Goal: Information Seeking & Learning: Check status

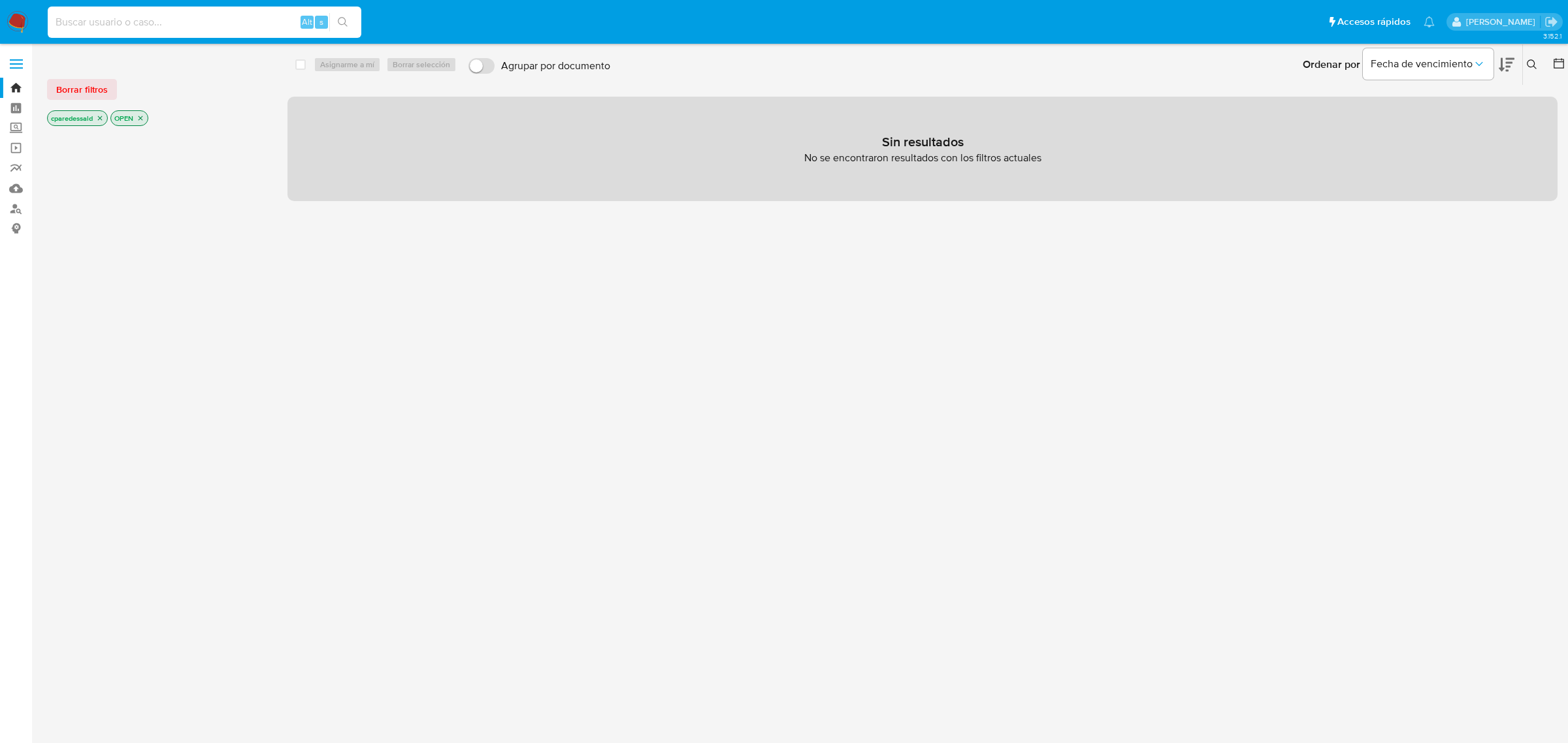
click at [206, 18] on input at bounding box center [205, 22] width 314 height 17
paste input "2067590651"
type input "2067590651"
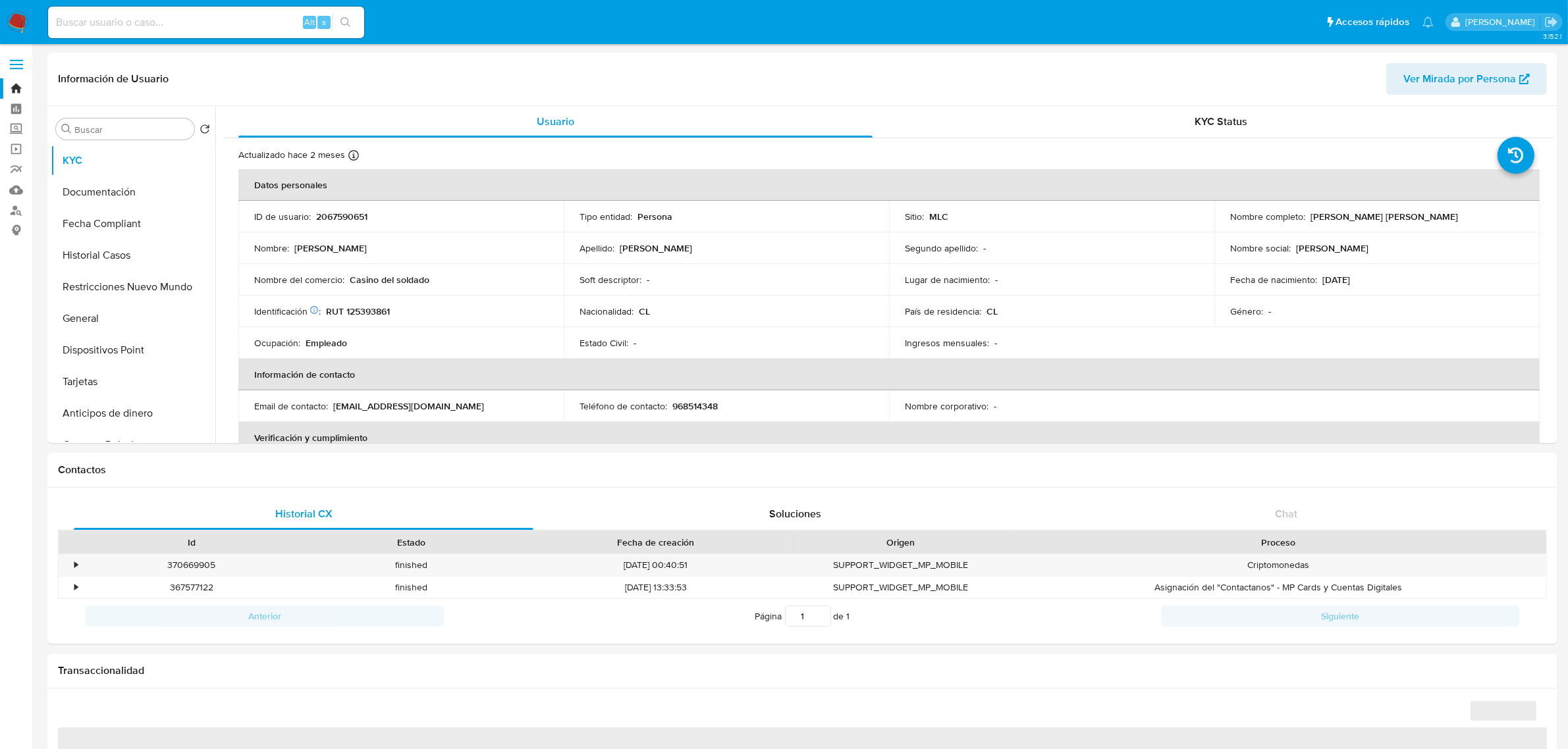
select select "10"
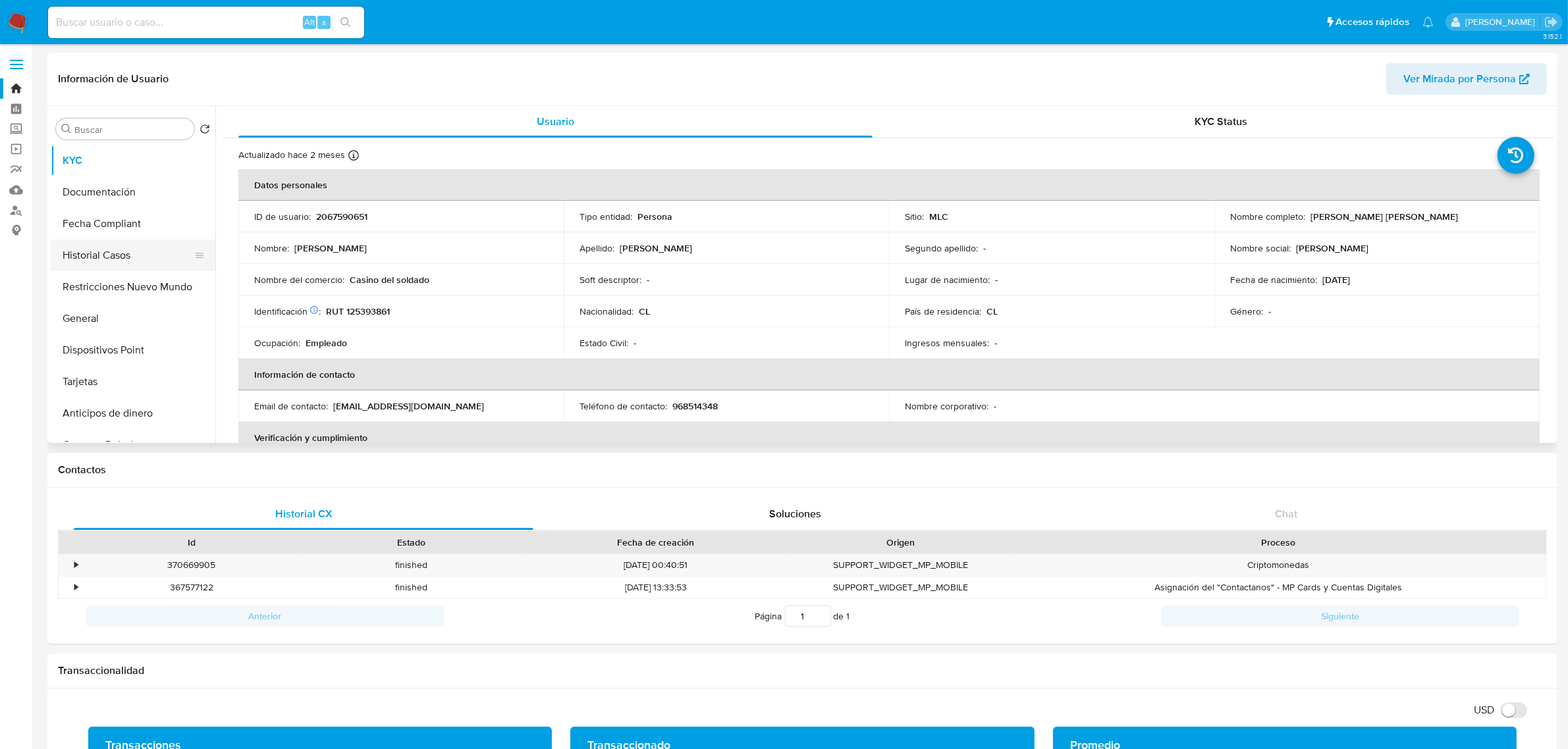
click at [126, 242] on button "Historial Casos" at bounding box center [128, 254] width 154 height 31
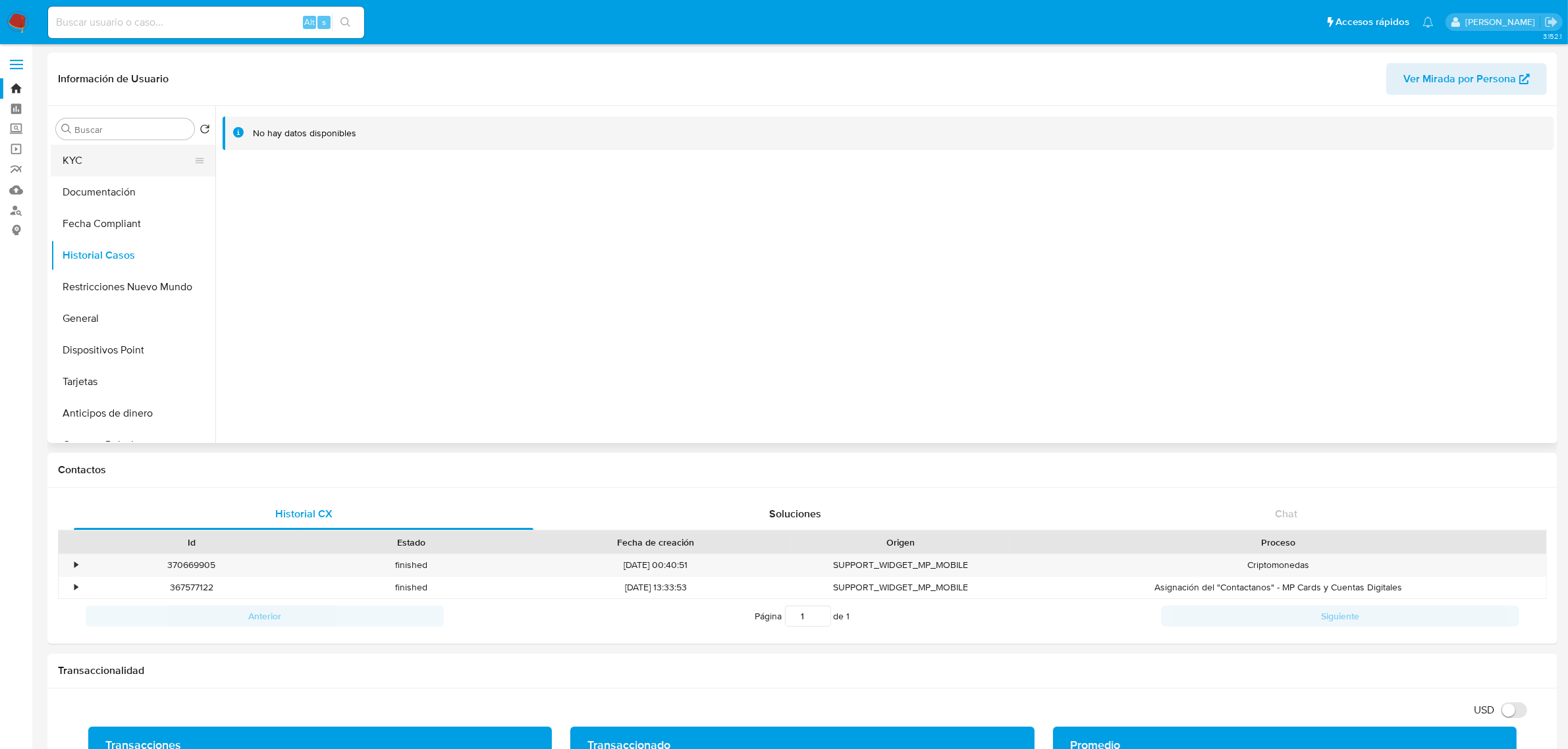
click at [124, 158] on button "KYC" at bounding box center [128, 160] width 154 height 31
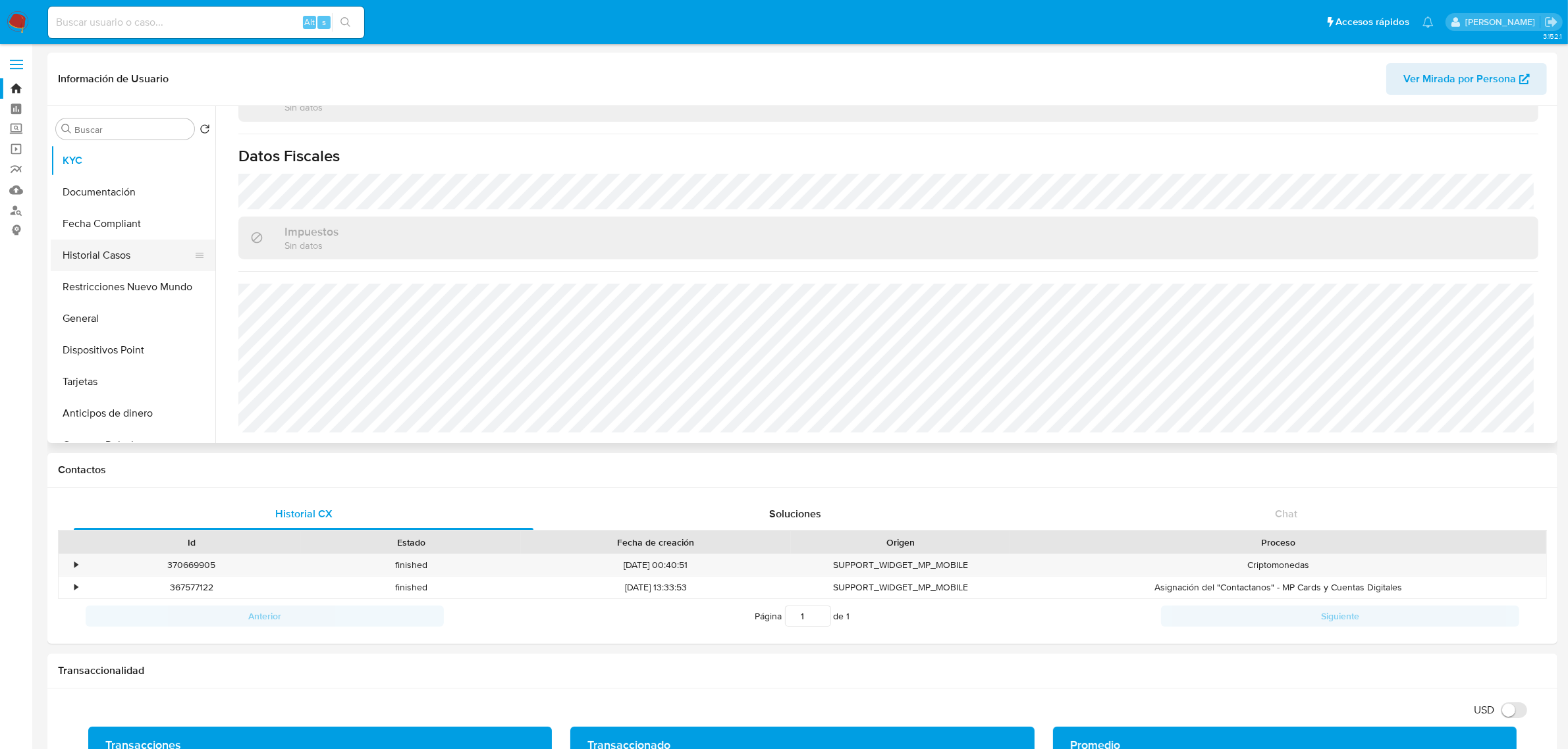
click at [133, 243] on button "Historial Casos" at bounding box center [128, 254] width 154 height 31
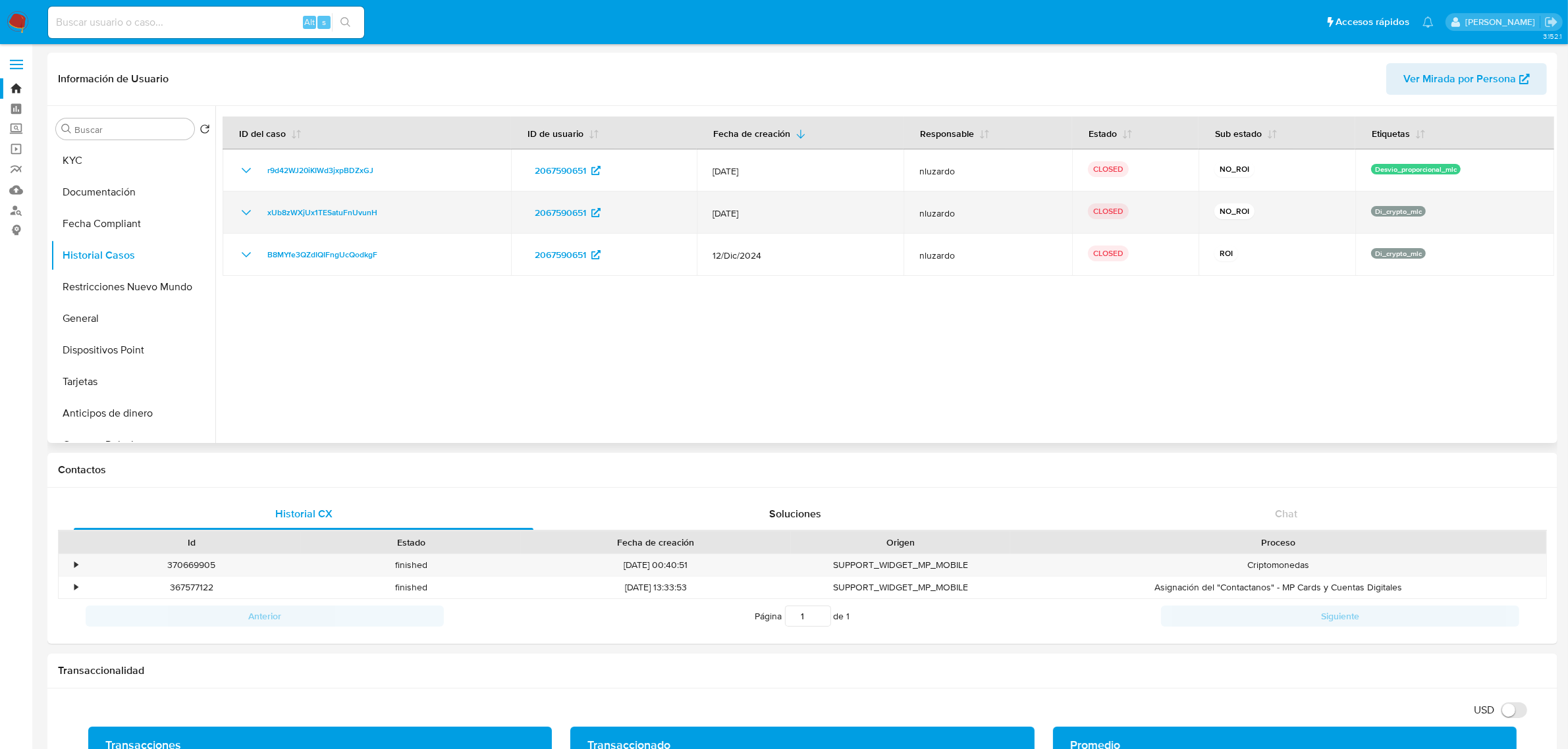
click at [246, 206] on icon "Mostrar/Ocultar" at bounding box center [247, 213] width 16 height 16
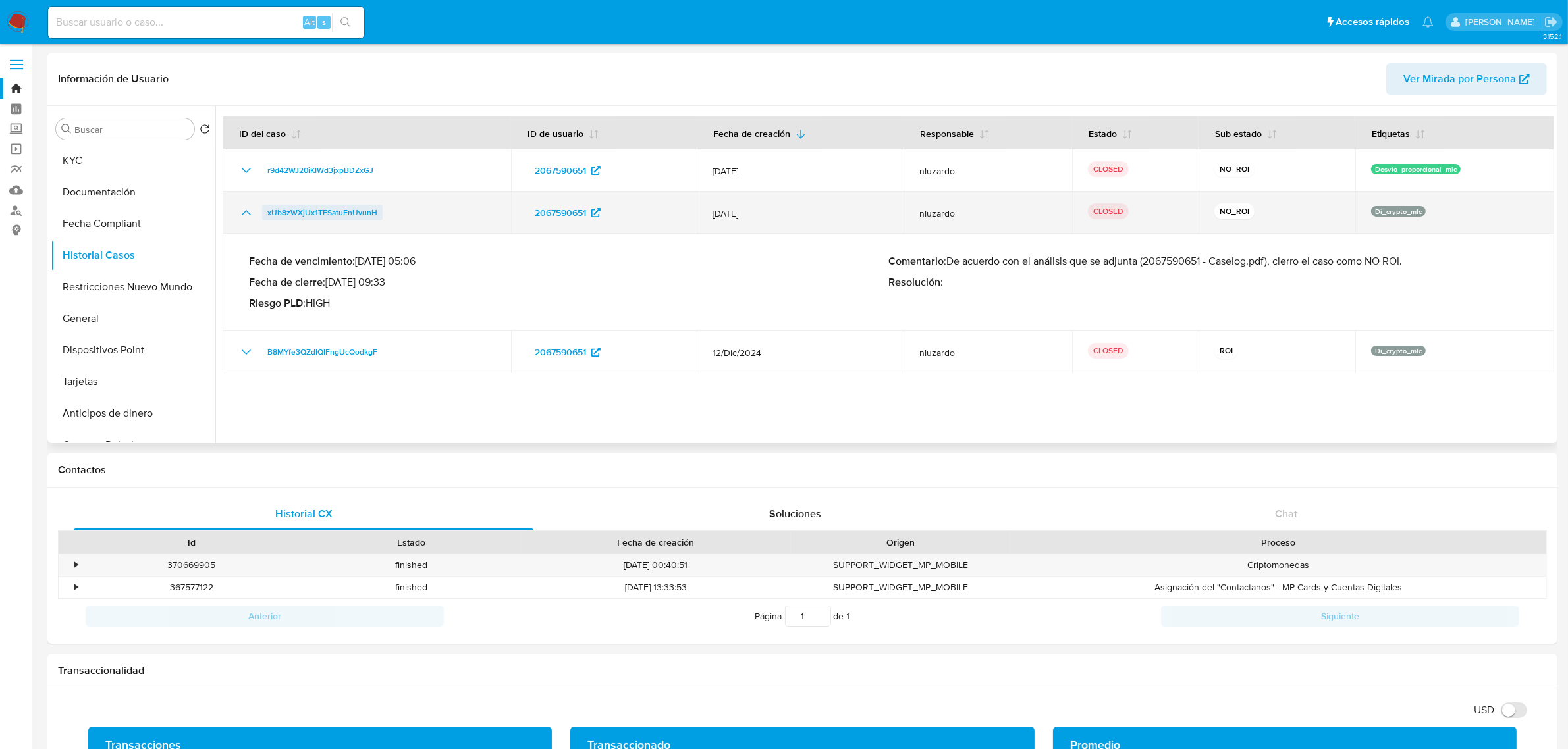
click at [311, 211] on span "xUb8zWXjUx1TESatuFnUvunH" at bounding box center [322, 213] width 110 height 16
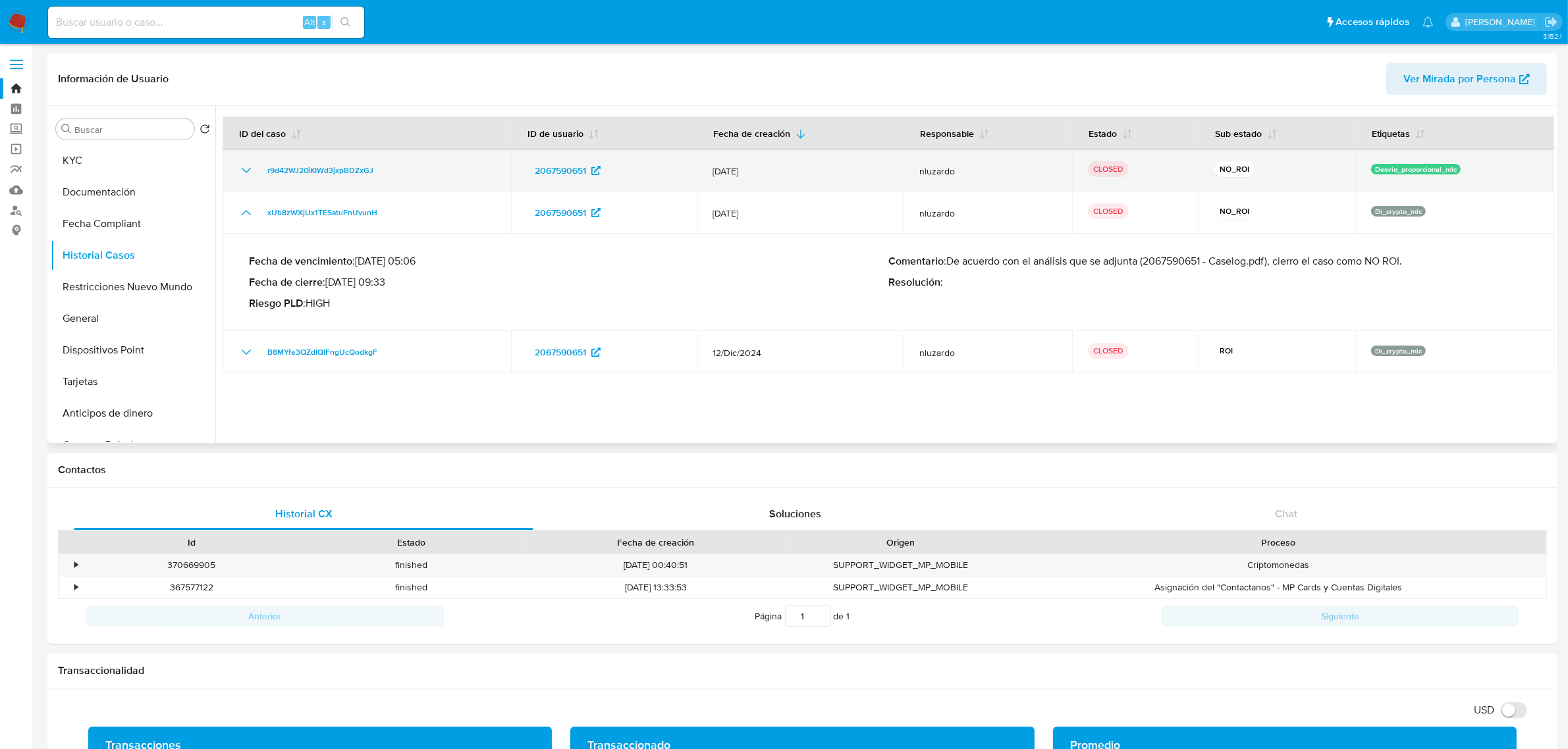
click at [240, 168] on icon "Mostrar/Ocultar" at bounding box center [247, 170] width 16 height 16
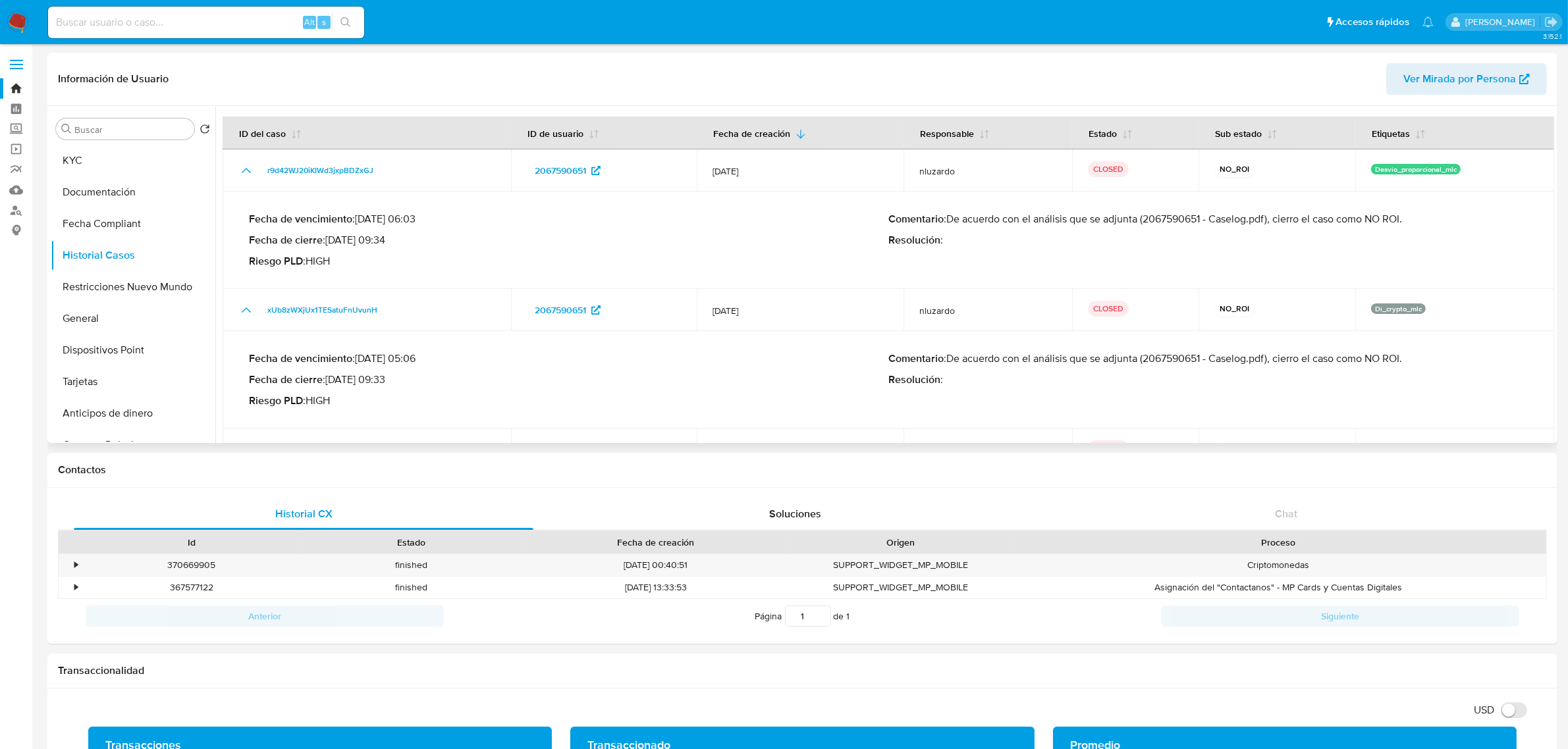
drag, startPoint x: 328, startPoint y: 235, endPoint x: 433, endPoint y: 246, distance: 105.6
click at [433, 246] on p "Fecha de cierre : [DATE] 09:34" at bounding box center [569, 240] width 639 height 13
drag, startPoint x: 433, startPoint y: 387, endPoint x: 311, endPoint y: 384, distance: 122.0
click at [311, 384] on div "Fecha de vencimiento : [DATE] 05:06 Fecha de cierre : [DATE] 09:33 Riesgo PLD :…" at bounding box center [569, 380] width 639 height 55
drag, startPoint x: 318, startPoint y: 356, endPoint x: 439, endPoint y: 400, distance: 128.8
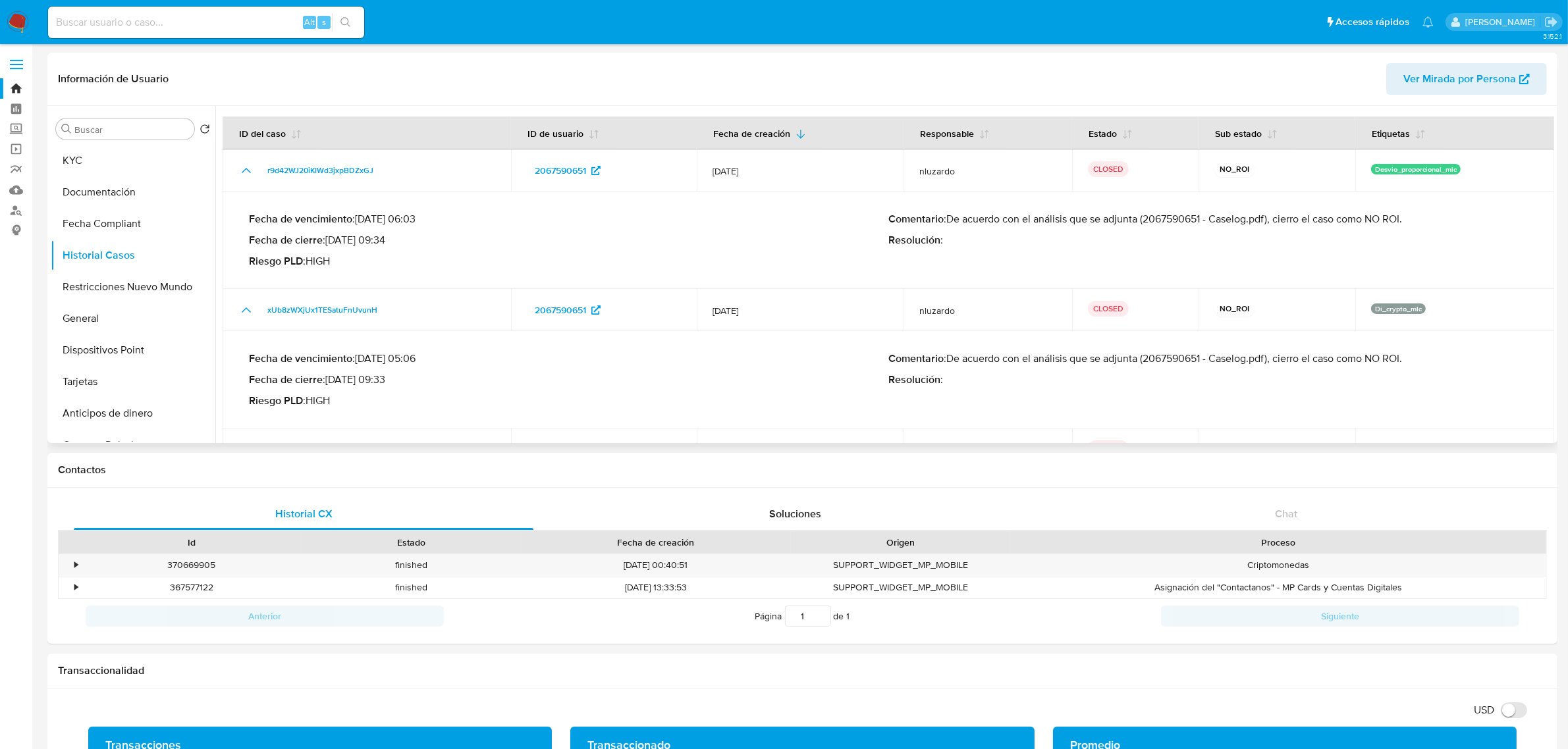
click at [439, 400] on div "Fecha de vencimiento : [DATE] 05:06 Fecha de cierre : [DATE] 09:33 Riesgo PLD :…" at bounding box center [569, 380] width 639 height 55
click at [439, 400] on p "Riesgo PLD : HIGH" at bounding box center [569, 401] width 639 height 13
click at [1460, 64] on span "Ver Mirada por Persona" at bounding box center [1460, 79] width 112 height 31
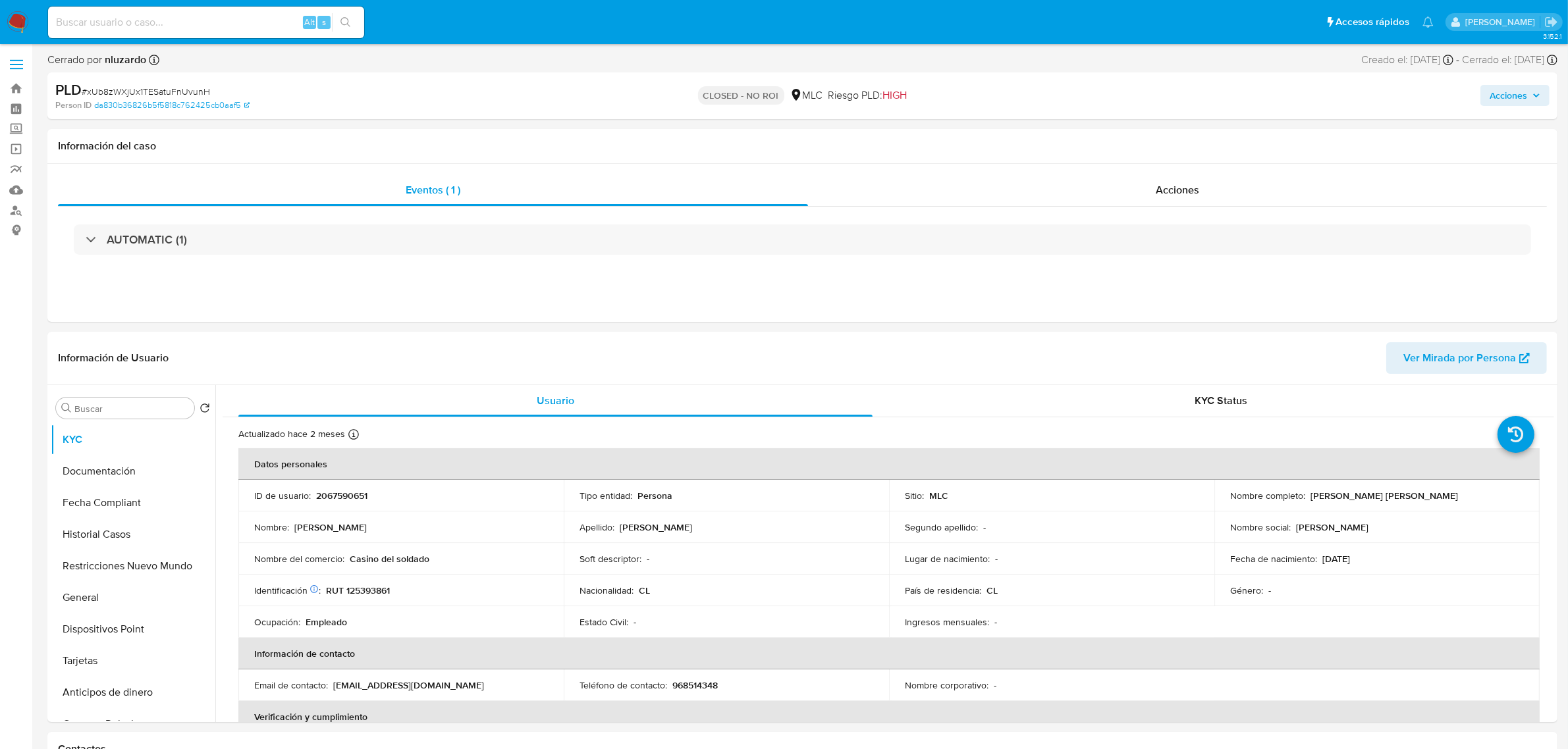
select select "10"
click at [1109, 174] on div "Eventos ( 1 ) Acciones AUTOMATIC (1)" at bounding box center [802, 242] width 1510 height 158
click at [1125, 192] on div "Acciones" at bounding box center [1178, 189] width 739 height 31
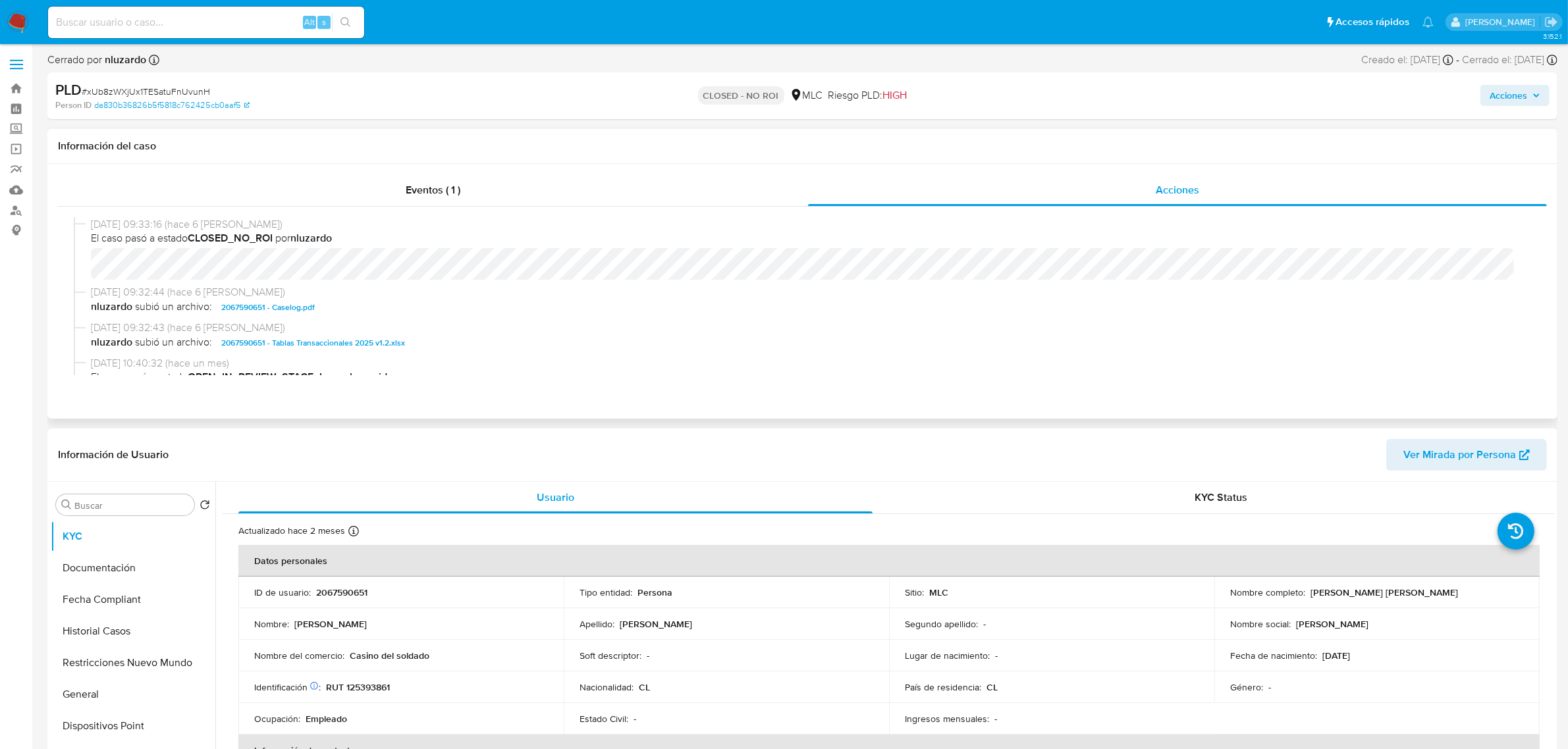
click at [296, 313] on span "2067590651 - Caselog.pdf" at bounding box center [267, 307] width 93 height 16
click at [357, 590] on p "2067590651" at bounding box center [342, 592] width 51 height 12
copy p "2067590651"
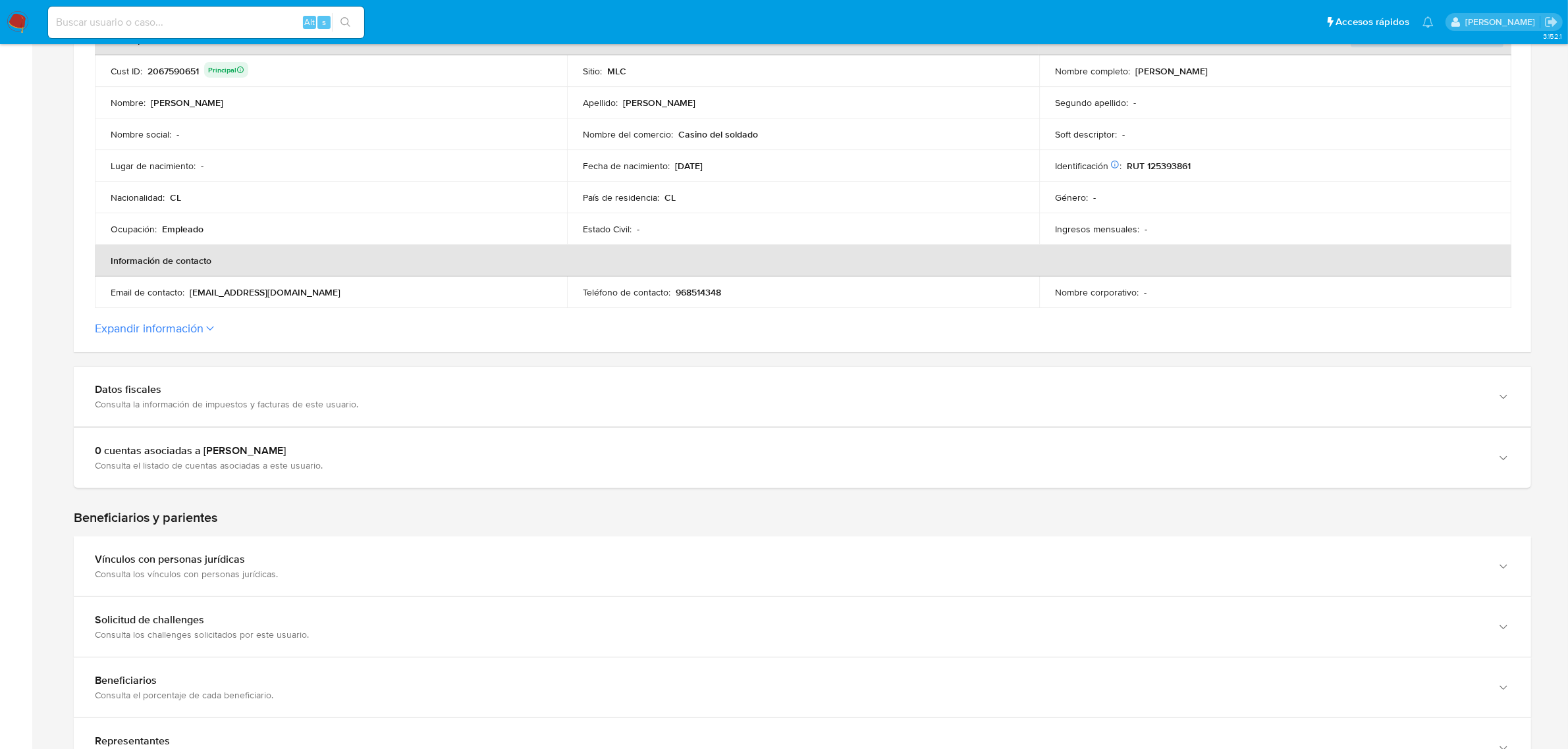
scroll to position [291, 0]
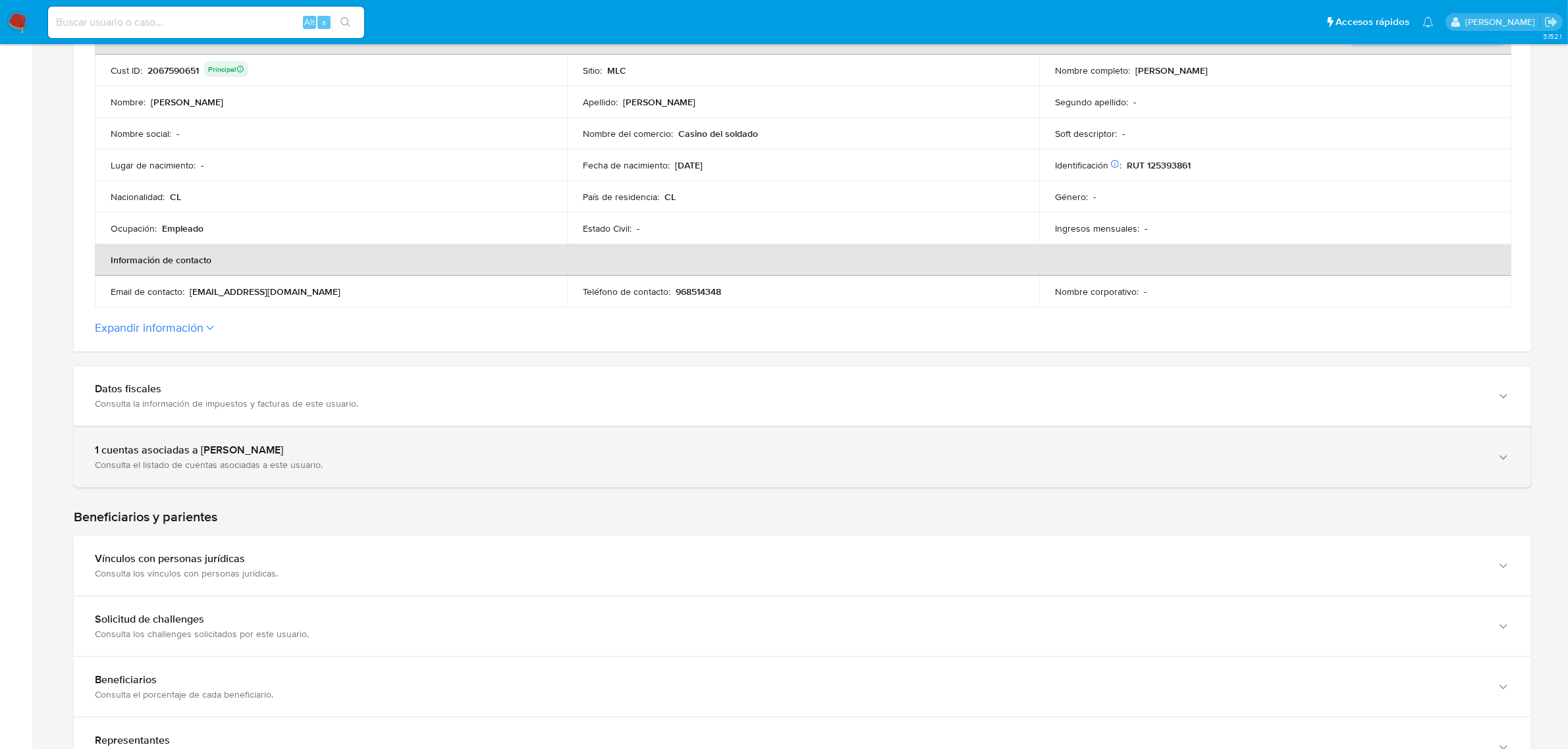
click at [292, 482] on div "1 cuentas asociadas a [PERSON_NAME] Consulta el listado de cuentas asociadas a …" at bounding box center [802, 457] width 1457 height 60
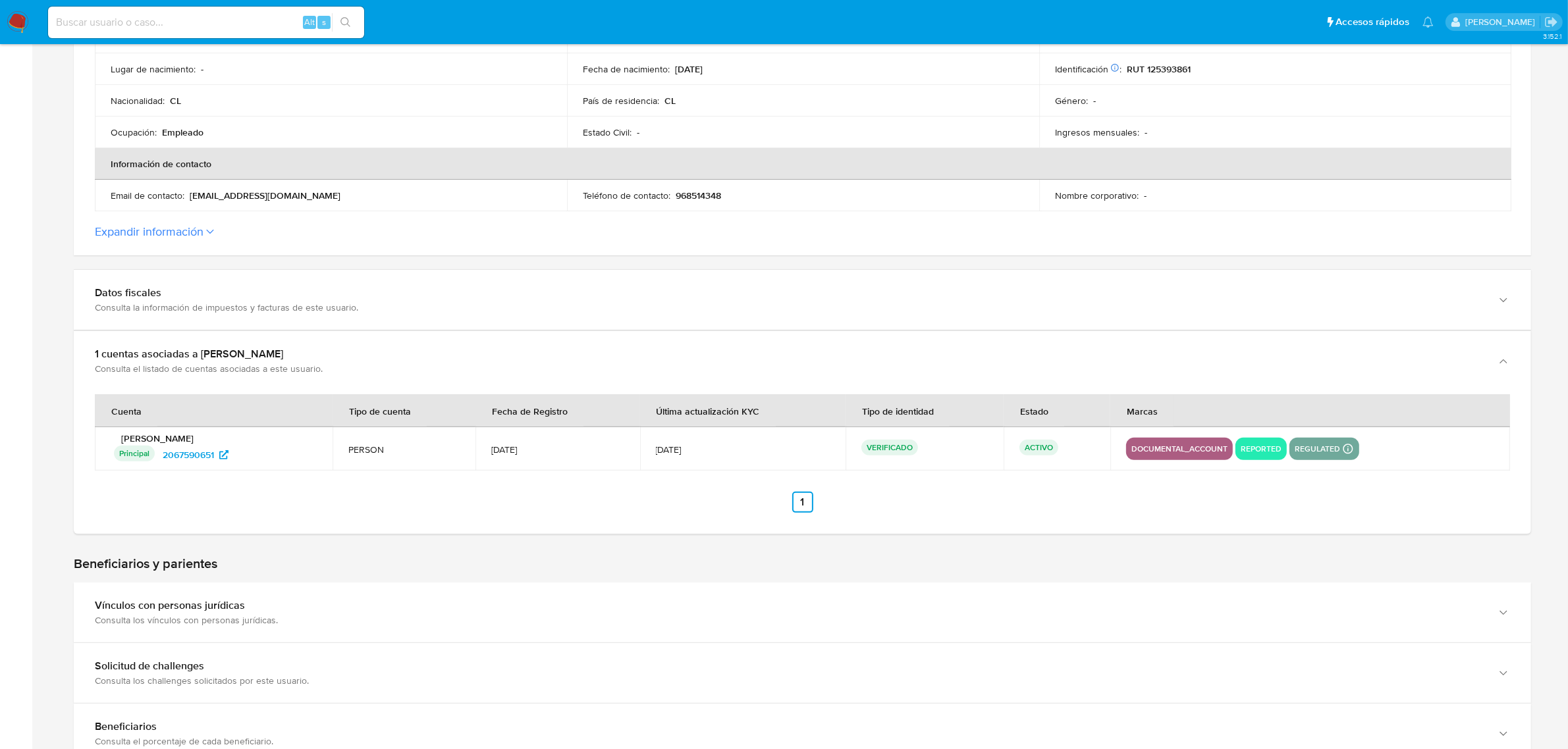
scroll to position [387, 0]
